Goal: Task Accomplishment & Management: Manage account settings

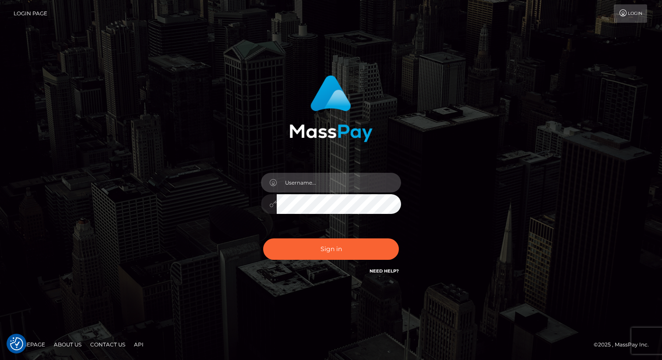
click at [306, 183] on input "text" at bounding box center [339, 183] width 124 height 20
type input "[DOMAIN_NAME]"
click at [325, 261] on div "Sign in Need Help?" at bounding box center [330, 252] width 153 height 39
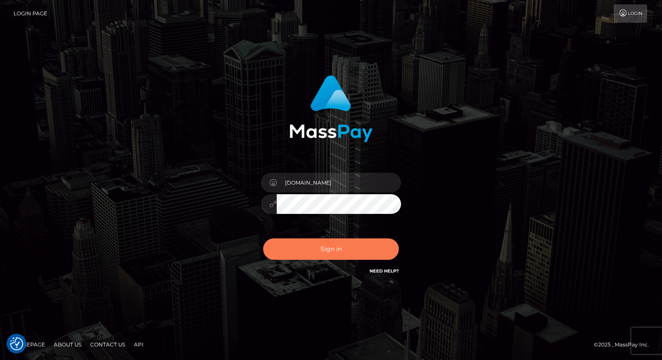
click at [321, 254] on button "Sign in" at bounding box center [331, 249] width 136 height 21
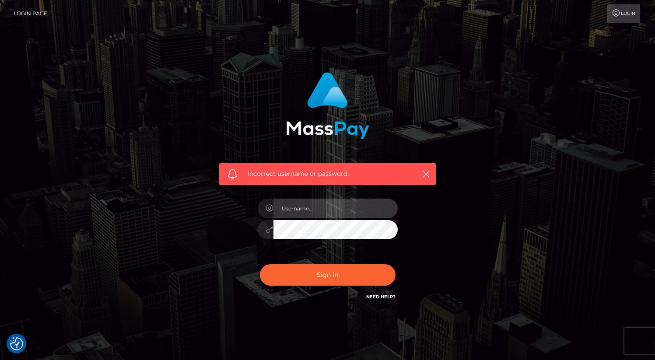
click at [314, 205] on input "text" at bounding box center [336, 209] width 124 height 20
type input "[DOMAIN_NAME]"
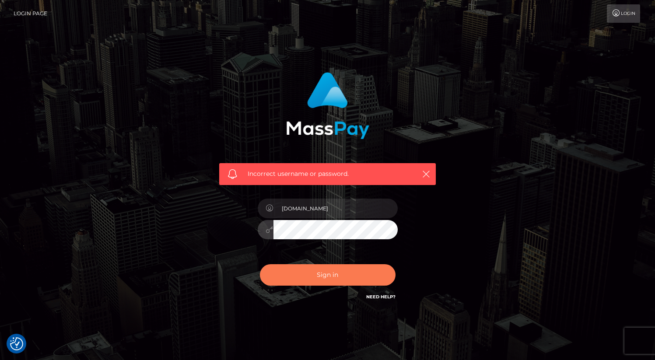
click at [296, 276] on button "Sign in" at bounding box center [328, 274] width 136 height 21
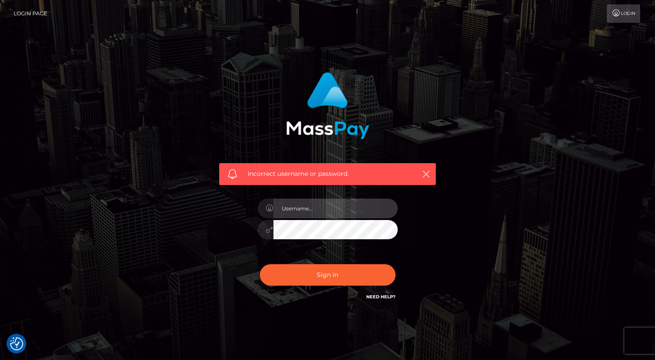
click at [312, 207] on input "text" at bounding box center [336, 209] width 124 height 20
type input "[DOMAIN_NAME]"
click at [260, 226] on div at bounding box center [328, 228] width 140 height 17
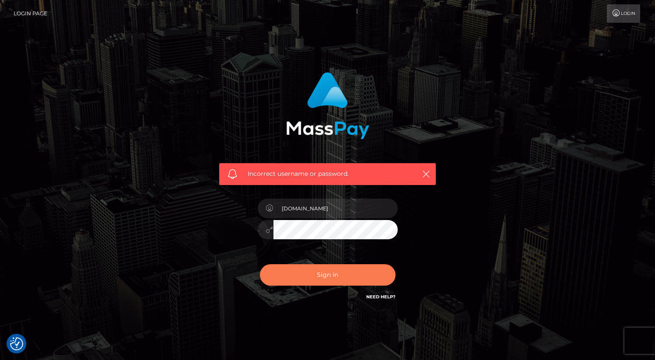
click at [292, 278] on button "Sign in" at bounding box center [328, 274] width 136 height 21
click at [319, 218] on div at bounding box center [327, 225] width 153 height 67
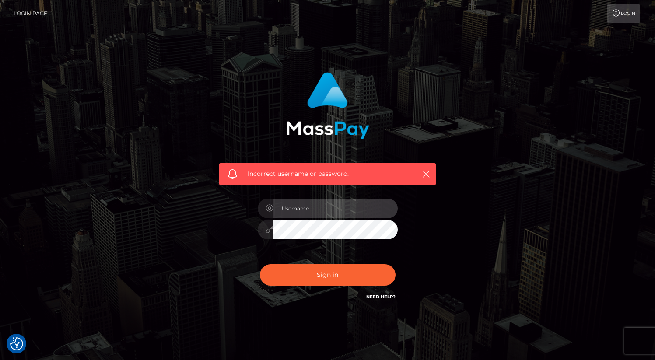
click at [318, 211] on input "text" at bounding box center [336, 209] width 124 height 20
type input "taylar.live"
click at [260, 264] on button "Sign in" at bounding box center [328, 274] width 136 height 21
click at [378, 299] on link "Need Help?" at bounding box center [380, 297] width 29 height 6
click at [618, 14] on icon at bounding box center [616, 13] width 9 height 7
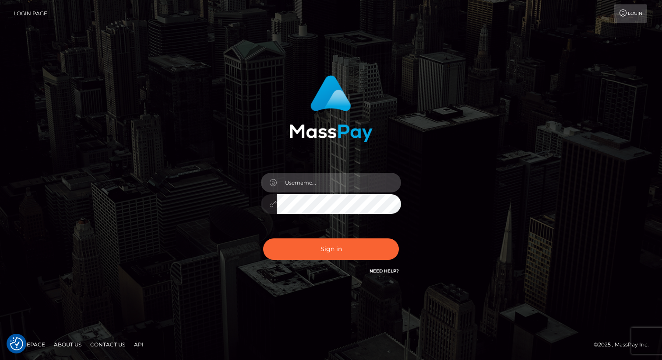
click at [331, 180] on input "text" at bounding box center [339, 183] width 124 height 20
type input "[DOMAIN_NAME]"
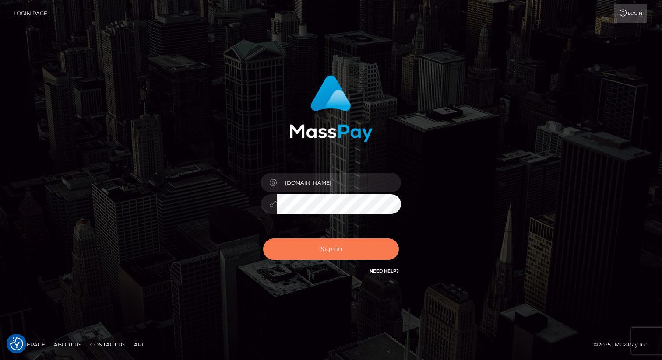
click at [338, 248] on button "Sign in" at bounding box center [331, 249] width 136 height 21
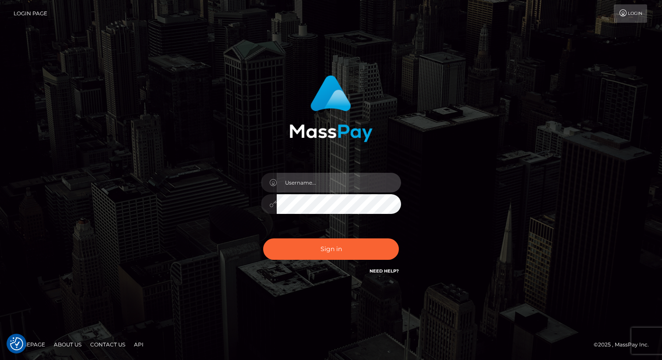
click at [320, 182] on input "text" at bounding box center [339, 183] width 124 height 20
type input "[DOMAIN_NAME]"
click at [298, 237] on div "Sign in Need Help?" at bounding box center [330, 252] width 153 height 39
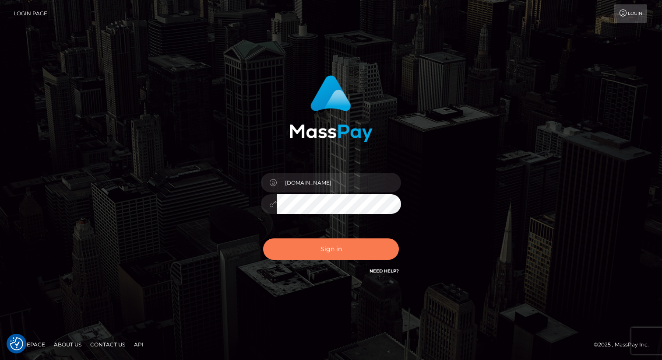
click at [295, 252] on button "Sign in" at bounding box center [331, 249] width 136 height 21
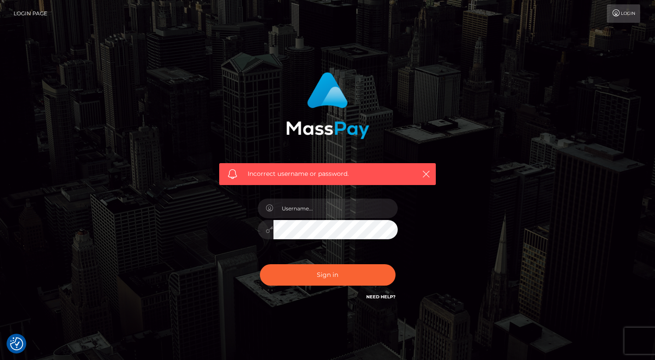
click at [24, 14] on link "Login Page" at bounding box center [31, 13] width 34 height 18
